Goal: Transaction & Acquisition: Purchase product/service

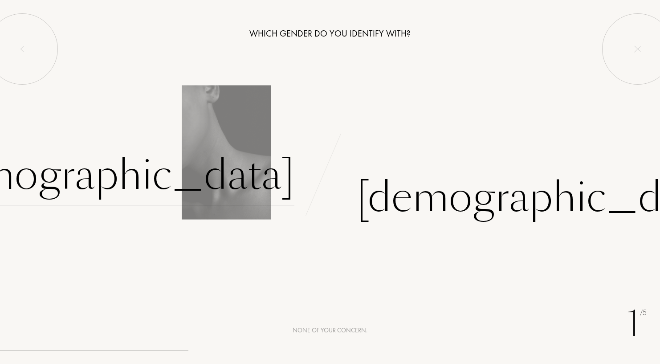
click at [226, 188] on div "[DEMOGRAPHIC_DATA]" at bounding box center [109, 175] width 372 height 60
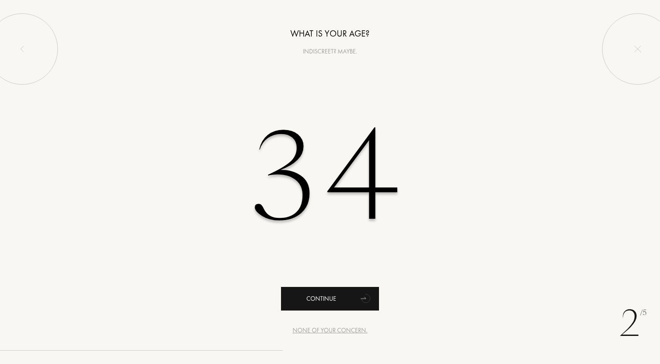
type input "34"
click at [334, 297] on div "Continue" at bounding box center [330, 299] width 98 height 24
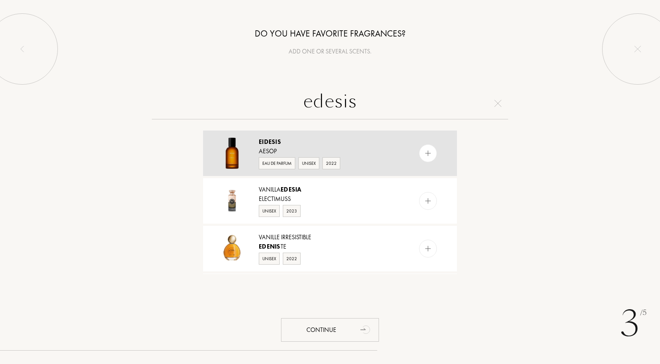
type input "edesis"
click at [427, 154] on img at bounding box center [428, 153] width 8 height 8
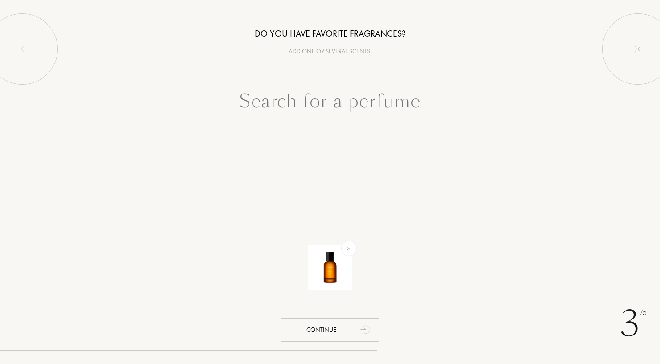
click at [359, 99] on input "text" at bounding box center [330, 103] width 356 height 32
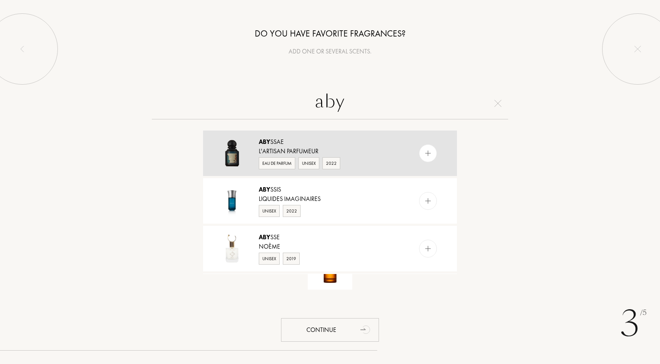
type input "aby"
click at [433, 151] on div at bounding box center [428, 153] width 18 height 18
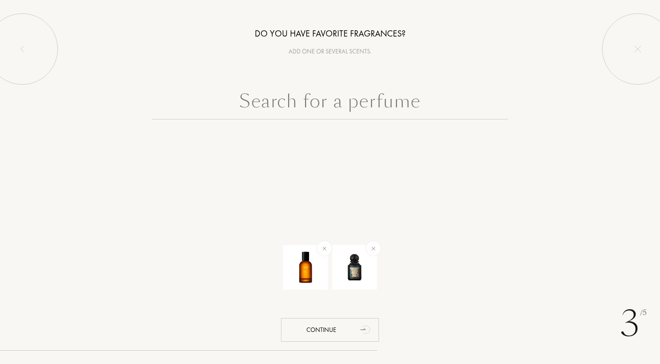
click at [370, 105] on input "text" at bounding box center [330, 103] width 356 height 32
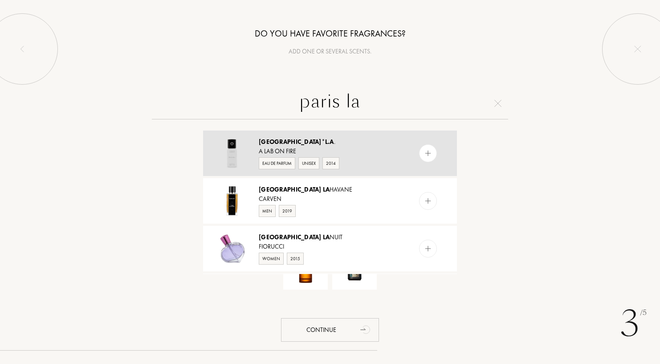
type input "paris la"
click at [434, 155] on div at bounding box center [428, 153] width 18 height 18
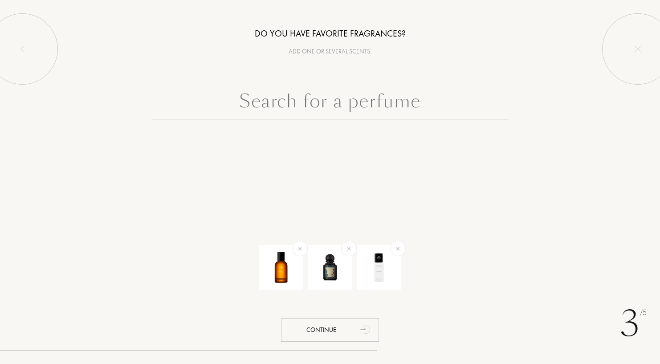
click at [362, 109] on input "text" at bounding box center [330, 103] width 356 height 32
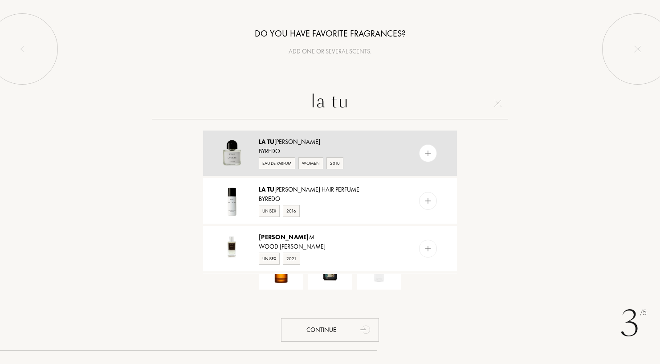
type input "la tu"
click at [426, 159] on div at bounding box center [428, 153] width 18 height 18
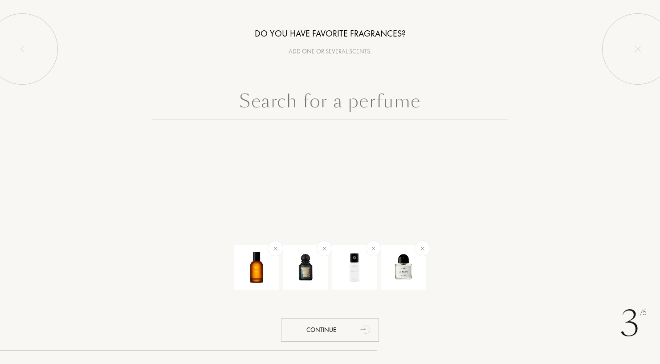
click at [366, 107] on input "text" at bounding box center [330, 103] width 356 height 32
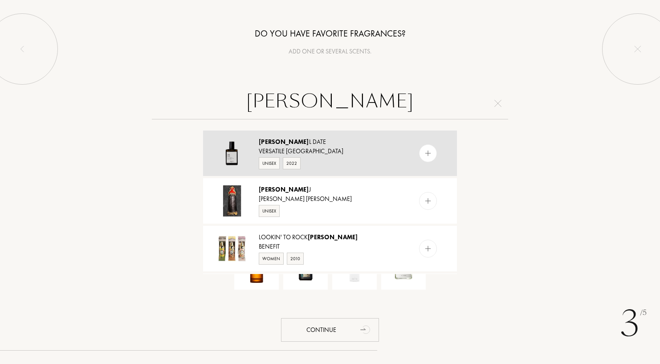
type input "rita"
click at [436, 155] on div at bounding box center [446, 152] width 22 height 45
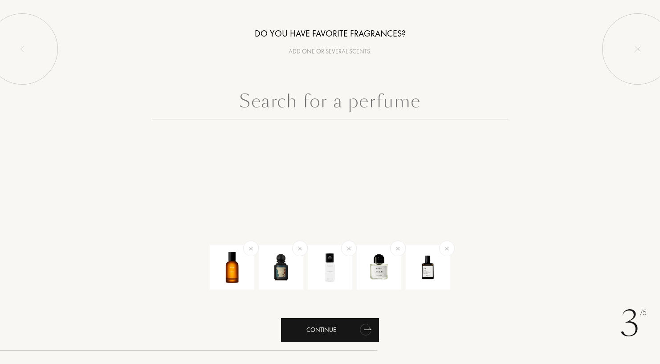
click at [370, 328] on icon "animation" at bounding box center [366, 329] width 18 height 18
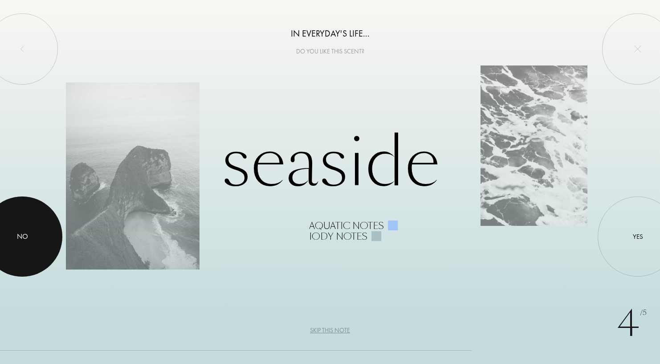
click at [55, 223] on div at bounding box center [22, 236] width 80 height 80
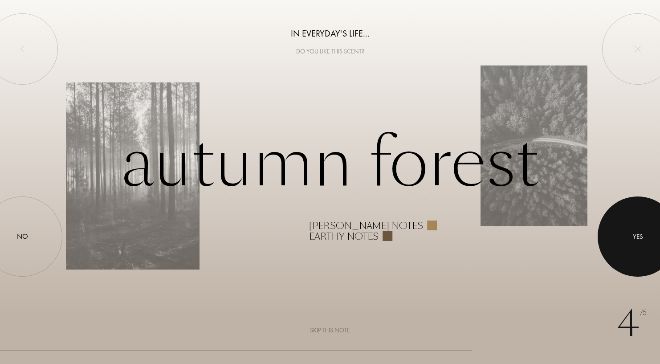
click at [615, 243] on div at bounding box center [638, 236] width 80 height 80
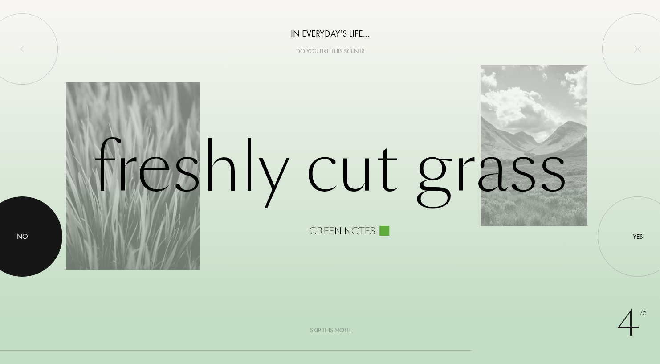
click at [34, 249] on div at bounding box center [22, 236] width 80 height 80
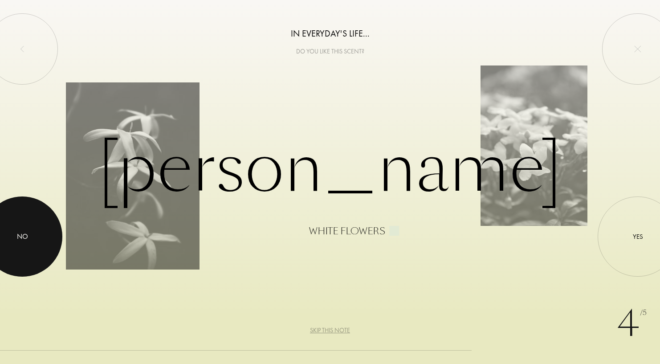
click at [43, 239] on div at bounding box center [22, 236] width 80 height 80
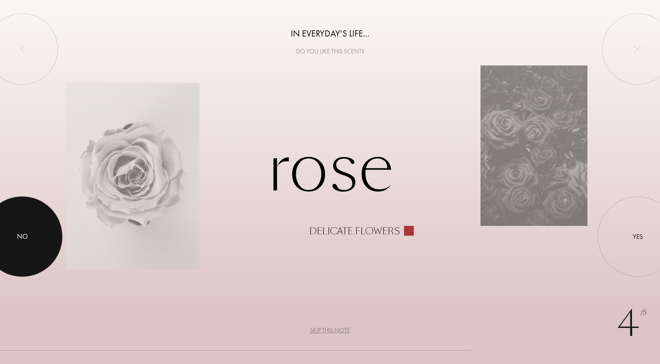
click at [43, 239] on div at bounding box center [22, 236] width 80 height 80
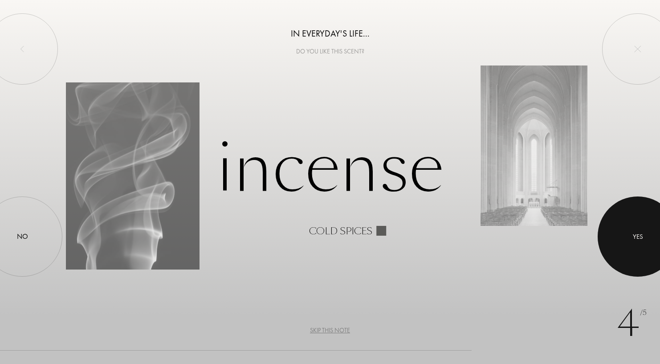
click at [607, 244] on div at bounding box center [638, 236] width 80 height 80
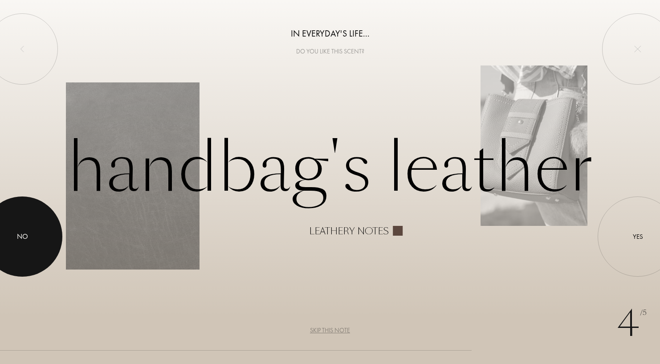
click at [61, 241] on div at bounding box center [22, 236] width 80 height 80
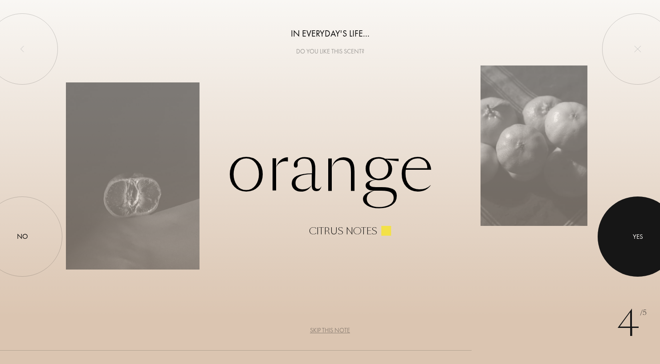
click at [630, 255] on div at bounding box center [638, 236] width 80 height 80
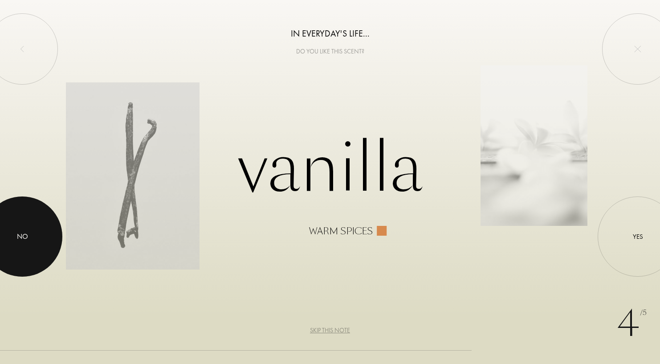
click at [39, 259] on div at bounding box center [22, 236] width 80 height 80
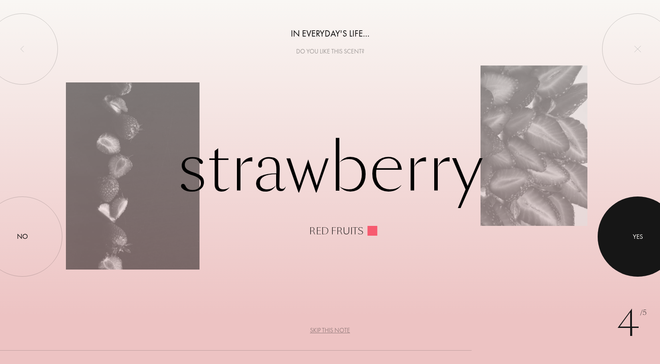
click at [643, 228] on div at bounding box center [638, 236] width 80 height 80
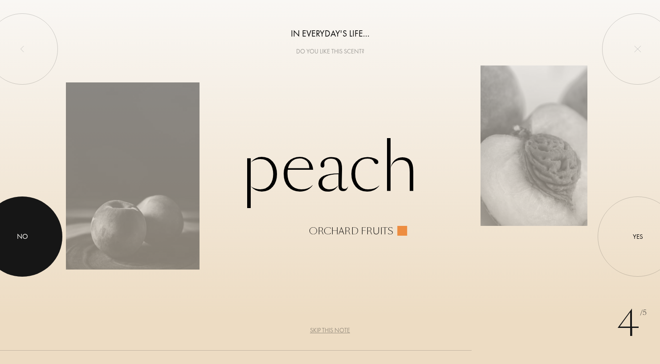
click at [11, 220] on div at bounding box center [22, 236] width 80 height 80
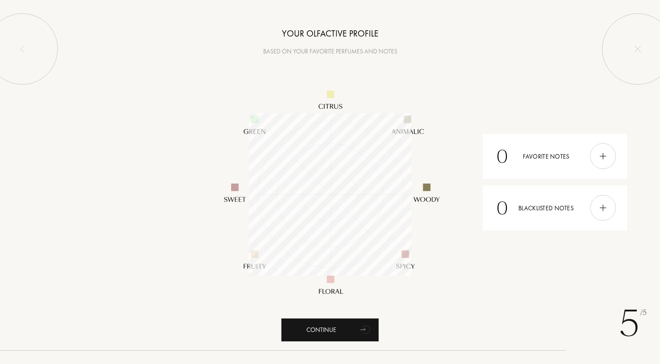
scroll to position [163, 163]
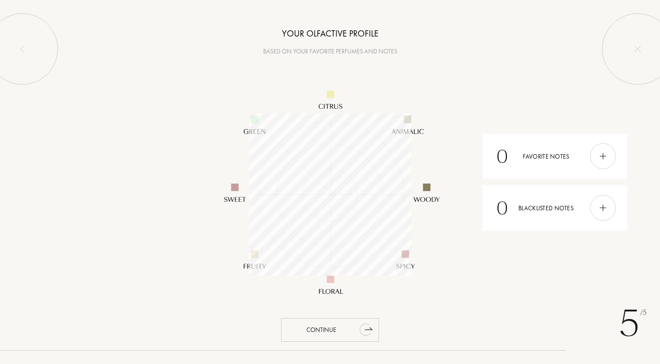
click at [353, 326] on div "Continue" at bounding box center [330, 330] width 98 height 24
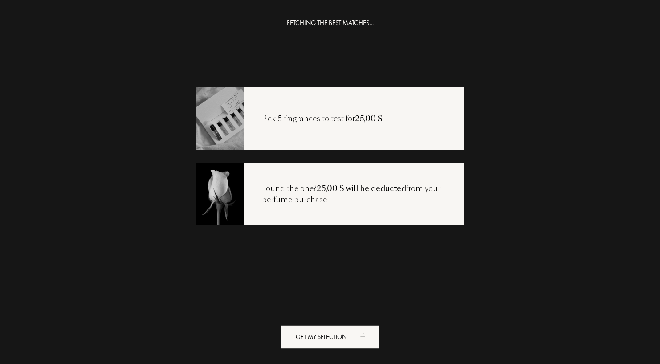
scroll to position [18, 0]
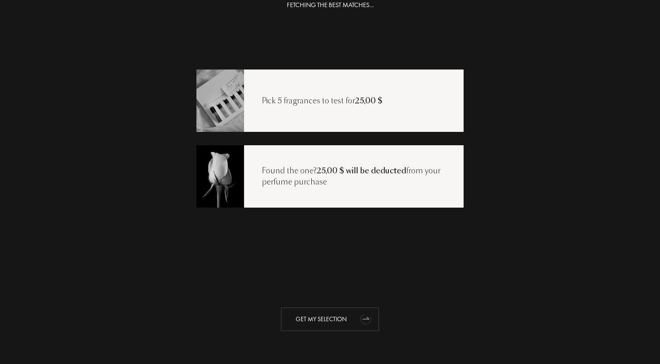
drag, startPoint x: 366, startPoint y: 306, endPoint x: 365, endPoint y: 314, distance: 7.6
click at [365, 314] on icon "animation" at bounding box center [366, 318] width 18 height 18
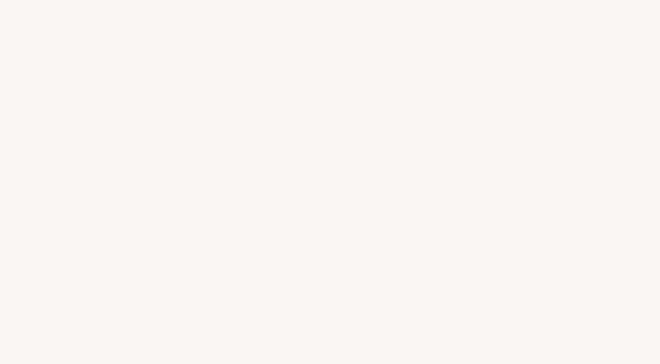
select select "US"
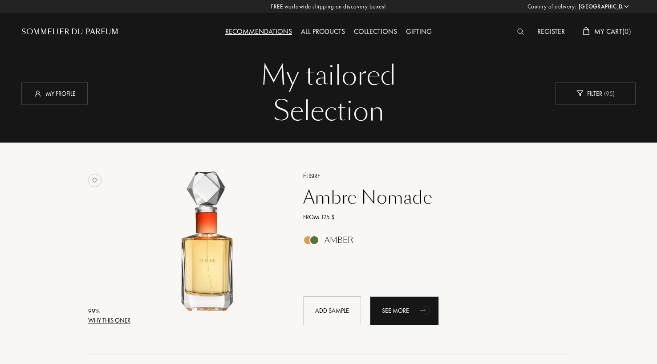
drag, startPoint x: 305, startPoint y: 193, endPoint x: 399, endPoint y: 214, distance: 95.3
drag, startPoint x: 399, startPoint y: 214, endPoint x: 440, endPoint y: 206, distance: 41.7
click at [440, 206] on div "Ambre Nomade" at bounding box center [427, 197] width 260 height 21
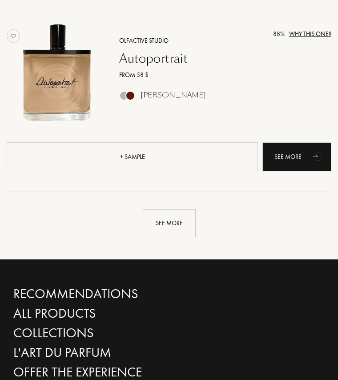
scroll to position [1918, 0]
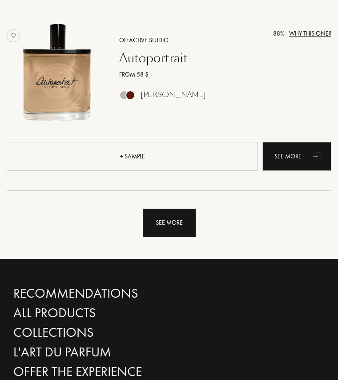
click at [172, 226] on div "See more" at bounding box center [169, 223] width 53 height 28
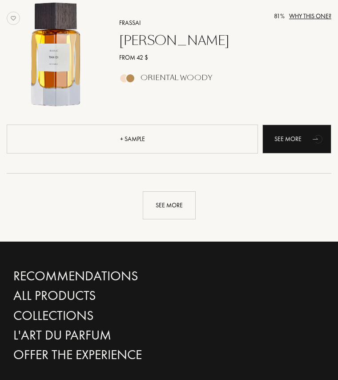
scroll to position [3968, 0]
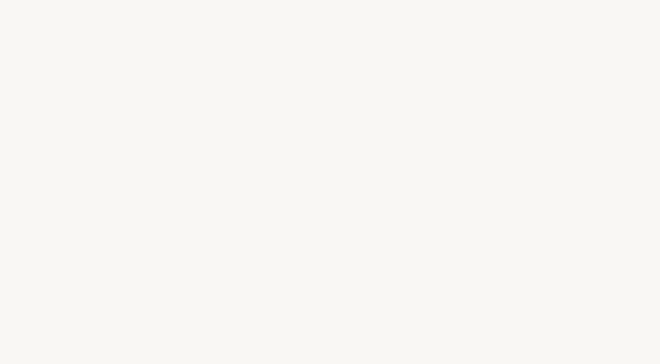
select select "US"
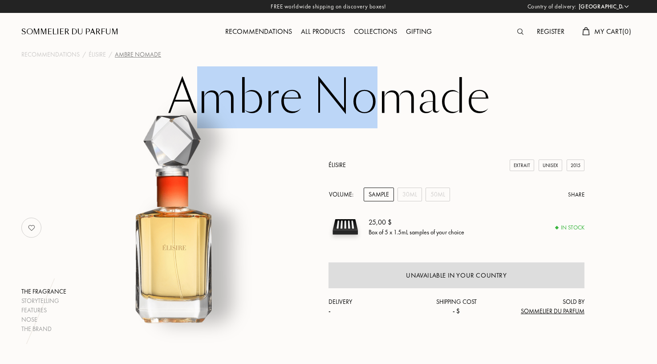
drag, startPoint x: 186, startPoint y: 106, endPoint x: 375, endPoint y: 105, distance: 189.3
click at [375, 105] on h1 "Ambre Nomade" at bounding box center [328, 97] width 445 height 49
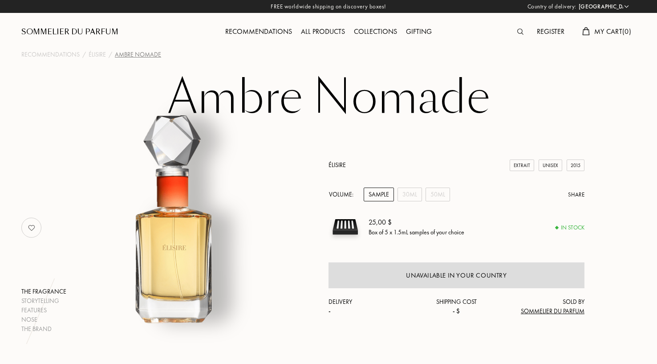
click at [481, 104] on h1 "Ambre Nomade" at bounding box center [328, 97] width 445 height 49
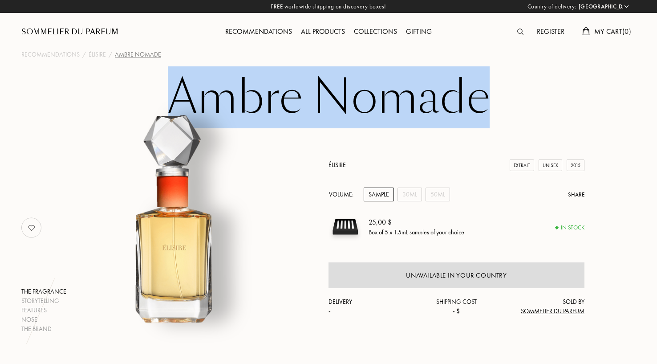
drag, startPoint x: 481, startPoint y: 104, endPoint x: 169, endPoint y: 84, distance: 313.3
click at [169, 84] on h1 "Ambre Nomade" at bounding box center [328, 97] width 445 height 49
copy h1 "Ambre Nomade"
